Goal: Check status: Check status

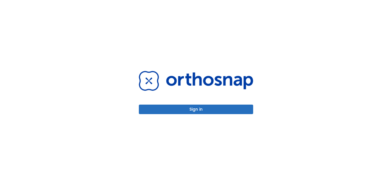
click at [203, 109] on button "Sign in" at bounding box center [196, 110] width 114 height 10
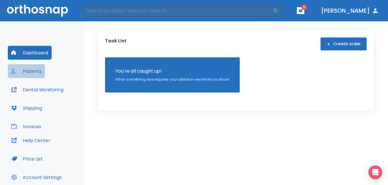
click at [28, 71] on button "Patients" at bounding box center [26, 71] width 37 height 14
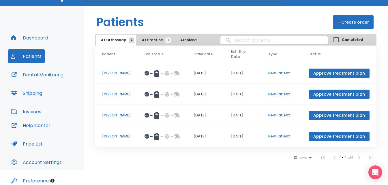
scroll to position [29, 0]
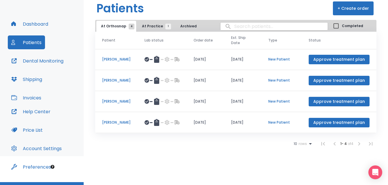
click at [116, 123] on p "[PERSON_NAME]" at bounding box center [116, 122] width 29 height 5
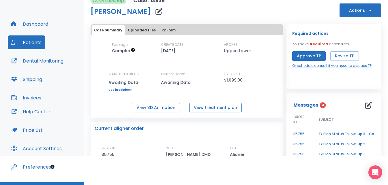
click at [225, 108] on button "View treatment plan" at bounding box center [215, 108] width 53 height 10
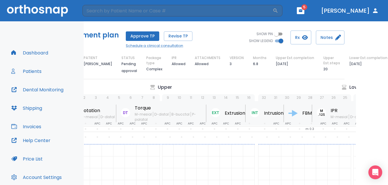
scroll to position [0, 46]
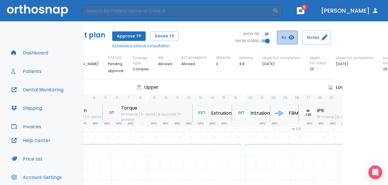
click at [287, 37] on button "Rx" at bounding box center [287, 38] width 21 height 14
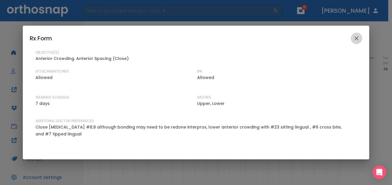
click at [356, 38] on icon "close" at bounding box center [357, 38] width 4 height 4
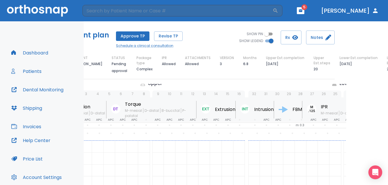
scroll to position [0, 12]
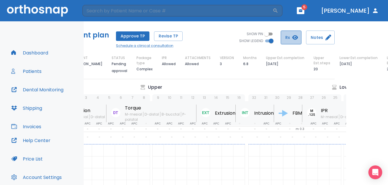
click at [287, 37] on button "Rx" at bounding box center [291, 38] width 21 height 14
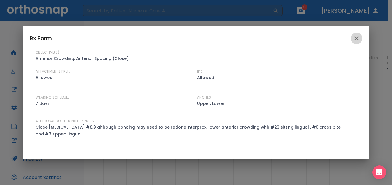
click at [358, 37] on icon "close" at bounding box center [357, 38] width 4 height 4
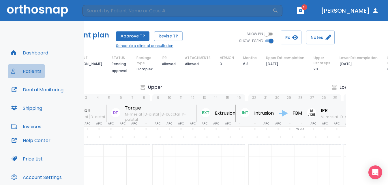
click at [35, 72] on button "Patients" at bounding box center [26, 71] width 37 height 14
